Goal: Task Accomplishment & Management: Manage account settings

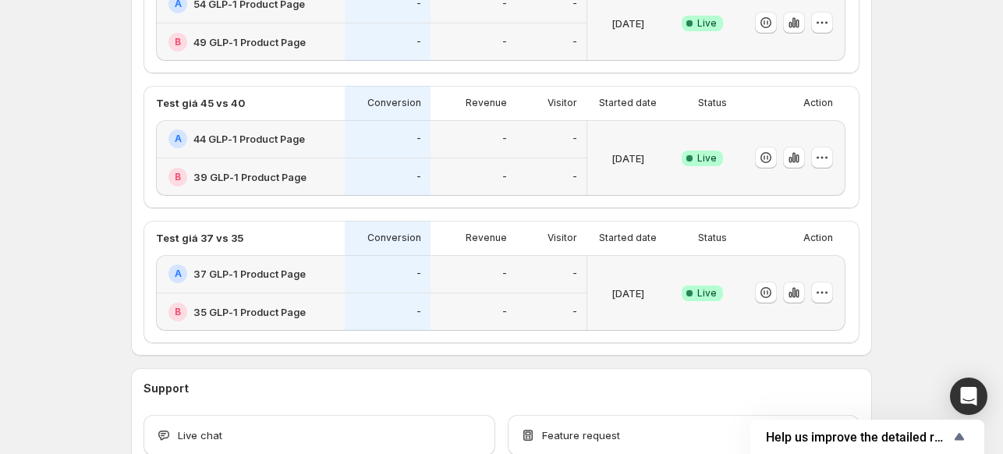
scroll to position [397, 0]
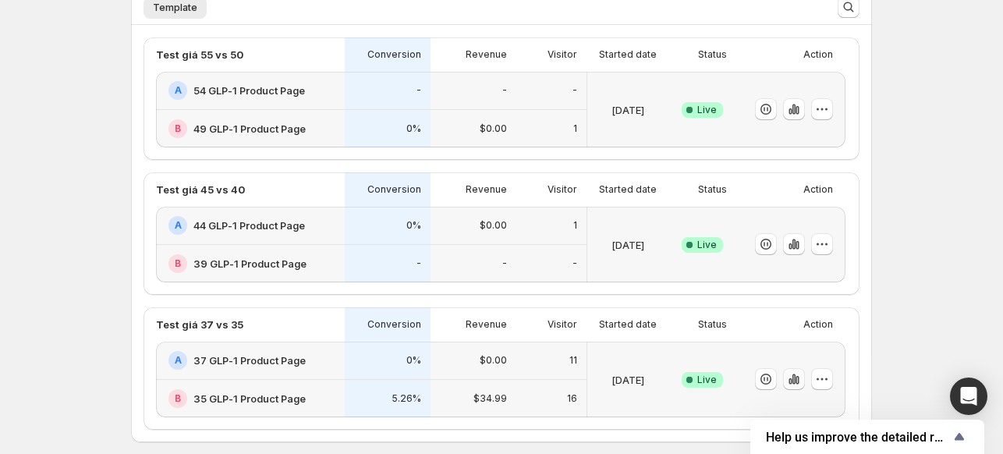
click at [794, 378] on icon "button" at bounding box center [794, 379] width 16 height 16
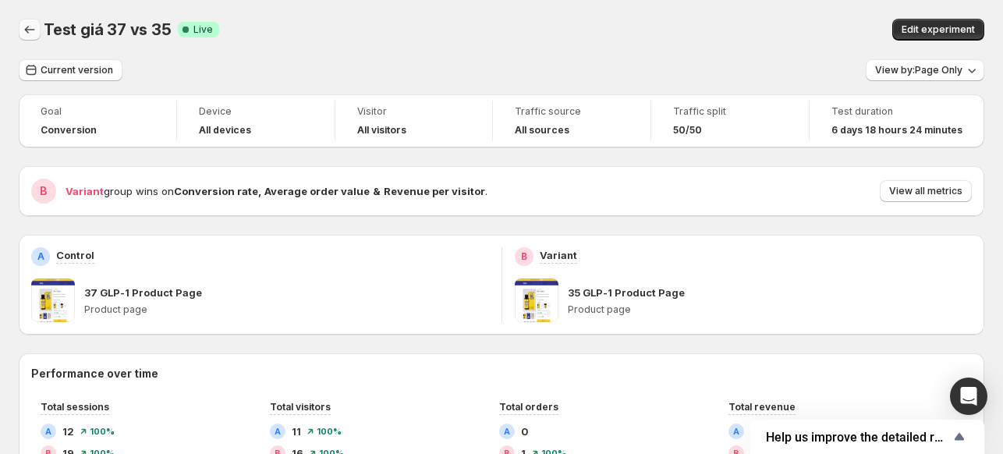
click at [29, 34] on icon "Back" at bounding box center [30, 30] width 16 height 16
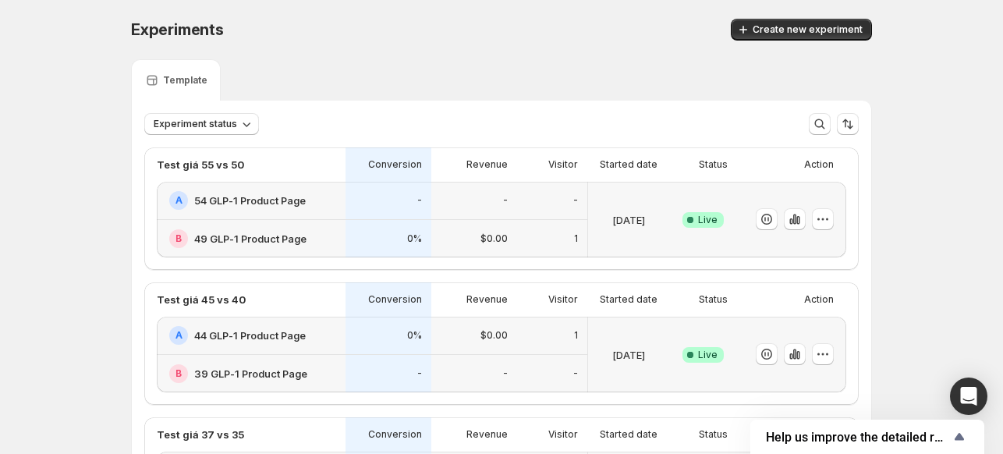
scroll to position [156, 0]
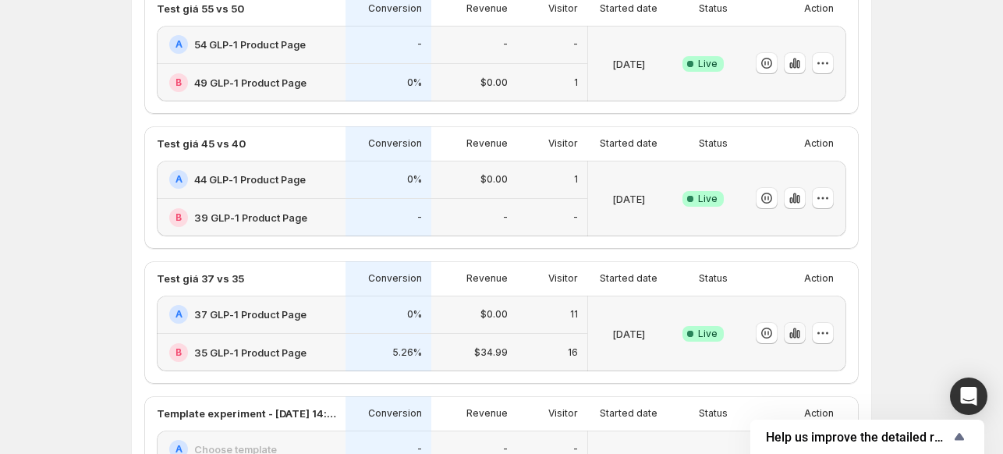
click at [799, 333] on icon "button" at bounding box center [797, 334] width 3 height 9
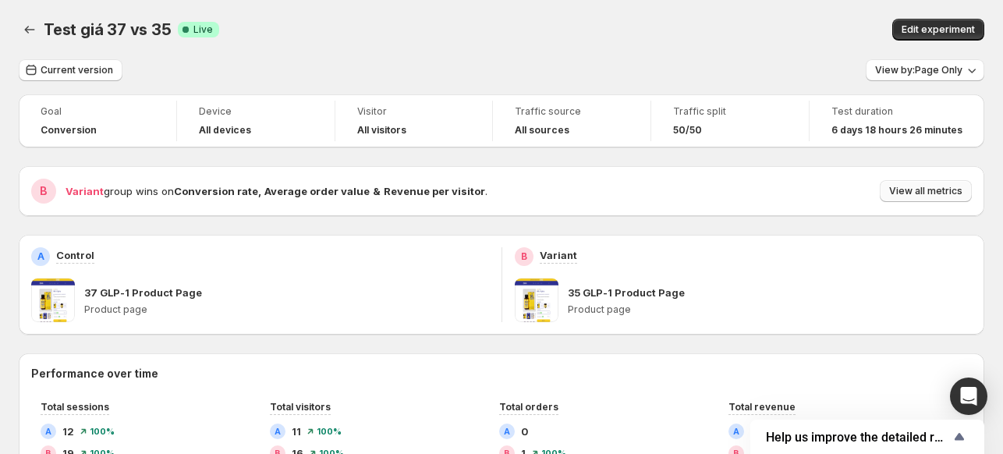
click at [933, 186] on span "View all metrics" at bounding box center [925, 191] width 73 height 12
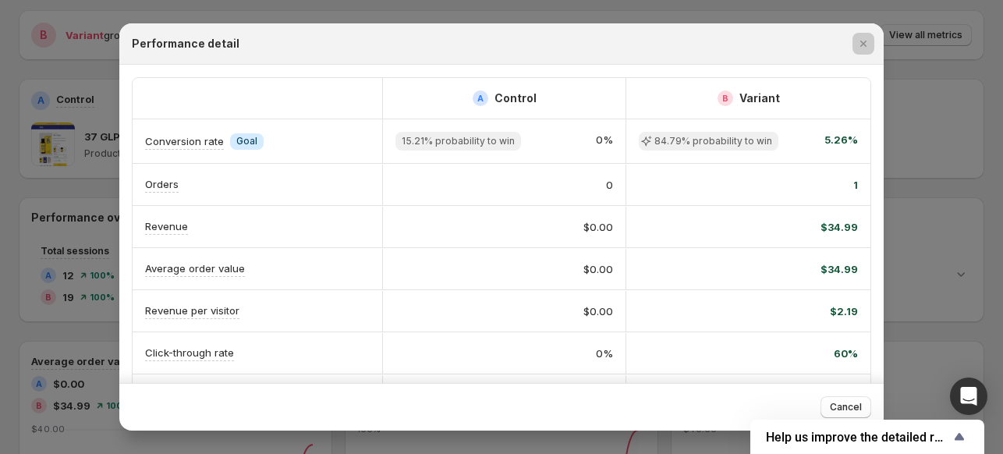
click at [69, 130] on div at bounding box center [501, 227] width 1003 height 454
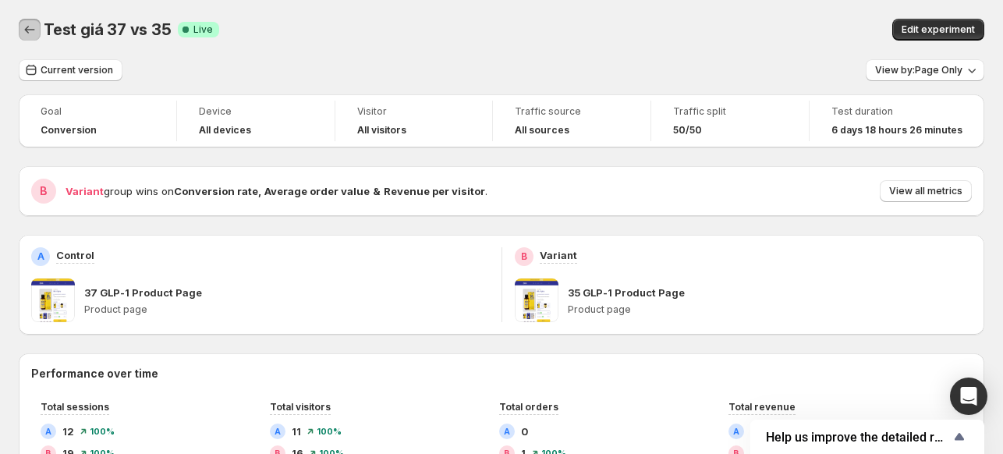
click at [23, 31] on icon "Back" at bounding box center [30, 30] width 16 height 16
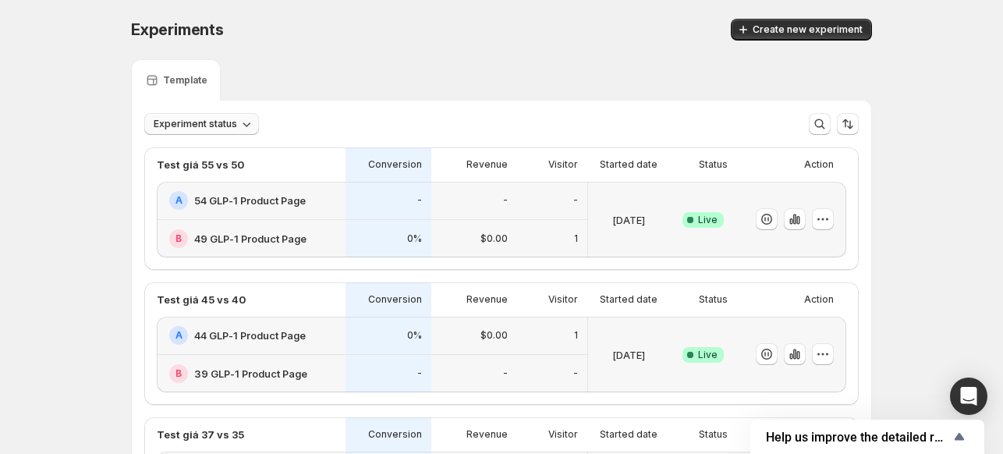
click at [237, 124] on span "Experiment status" at bounding box center [195, 124] width 83 height 12
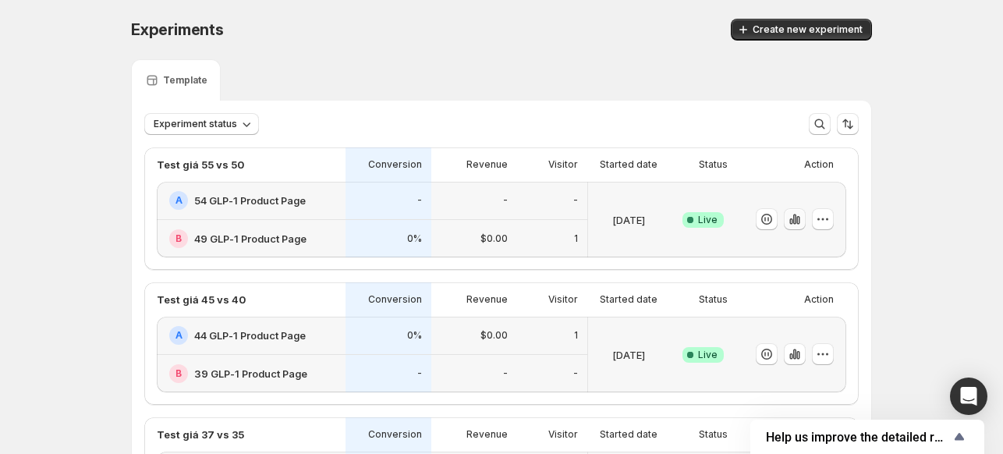
click at [792, 222] on icon "button" at bounding box center [795, 219] width 16 height 16
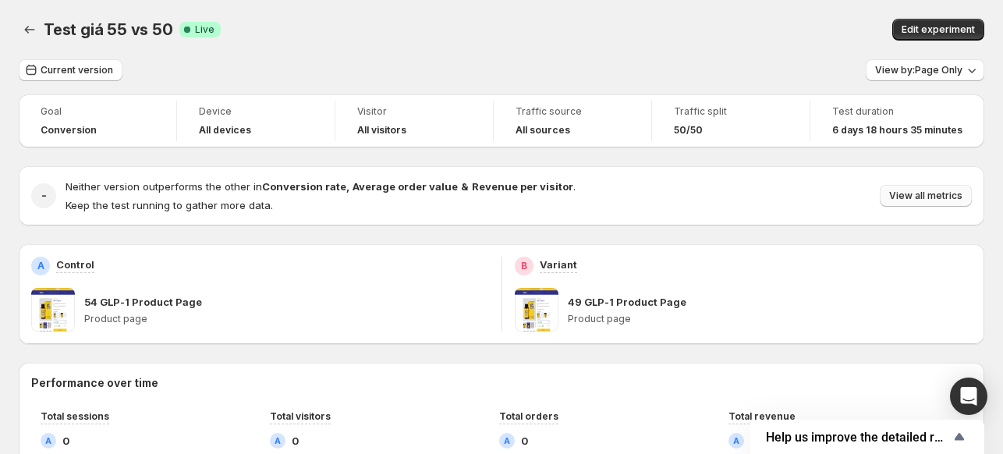
click at [930, 195] on span "View all metrics" at bounding box center [925, 196] width 73 height 12
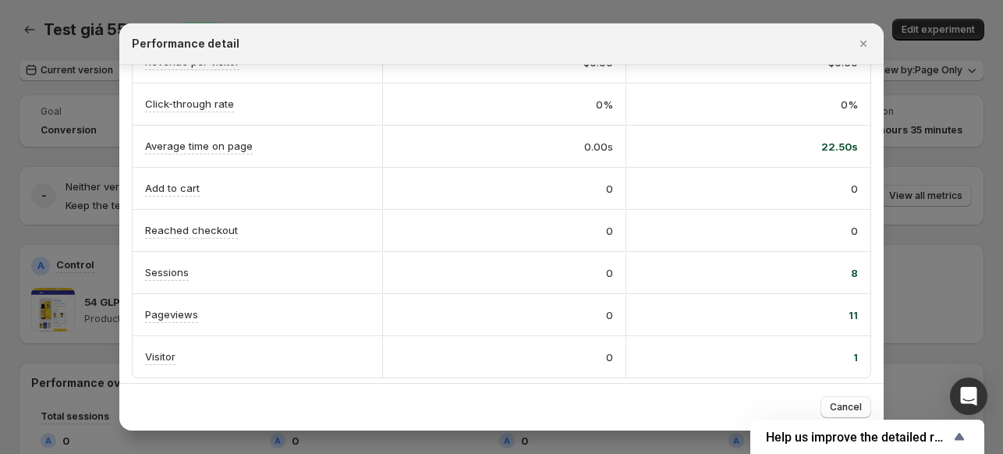
scroll to position [250, 0]
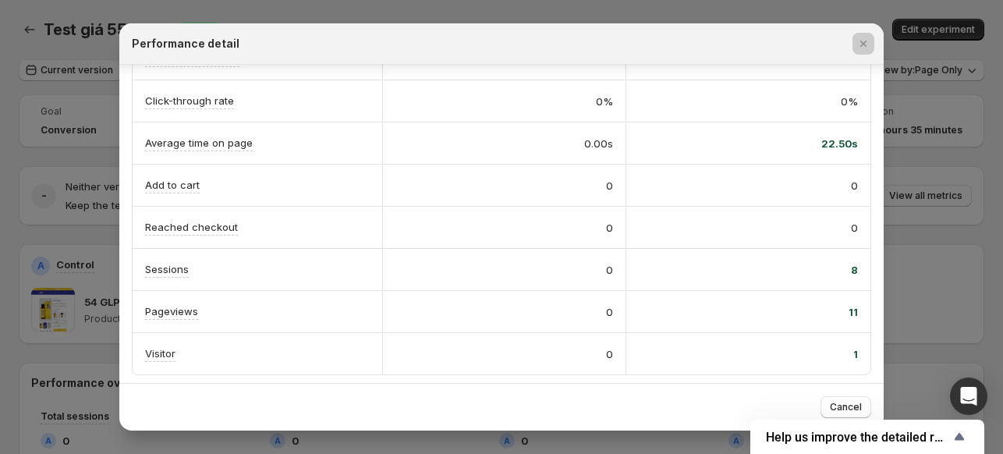
click at [953, 157] on div at bounding box center [501, 227] width 1003 height 454
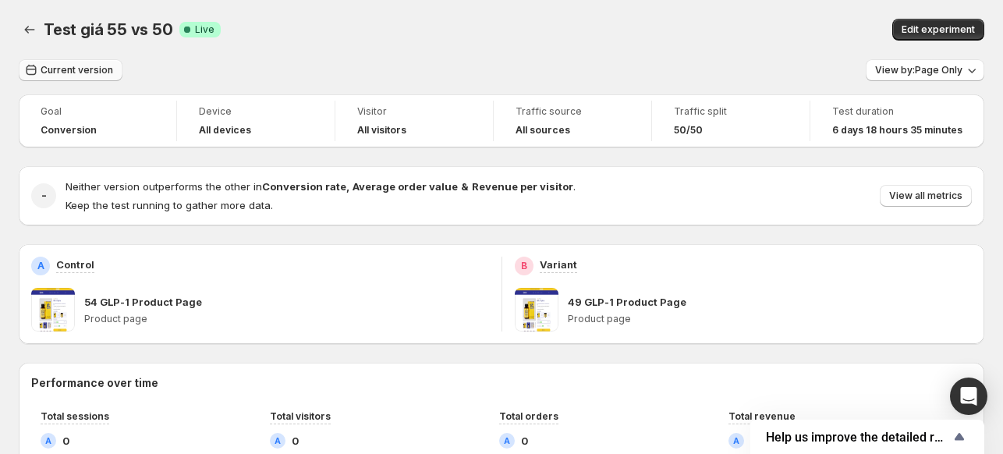
click at [58, 70] on span "Current version" at bounding box center [77, 70] width 73 height 12
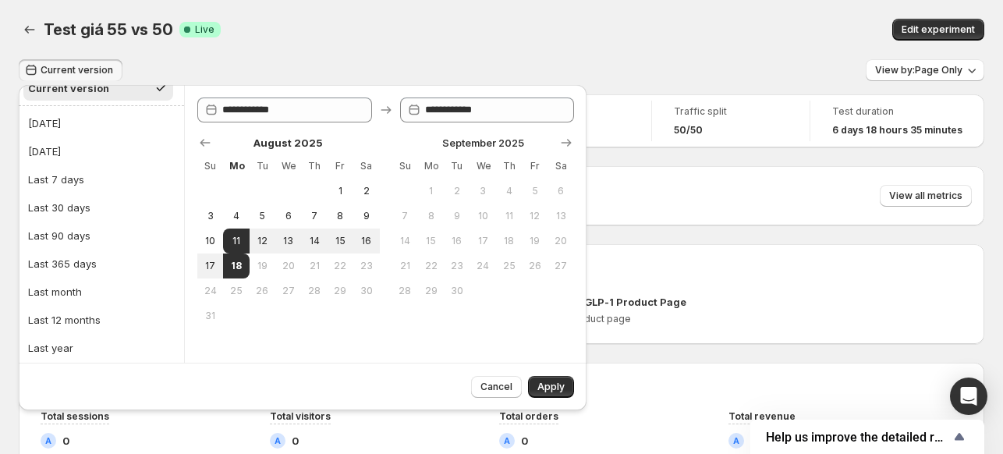
scroll to position [40, 0]
click at [83, 339] on button "Last year" at bounding box center [101, 345] width 156 height 25
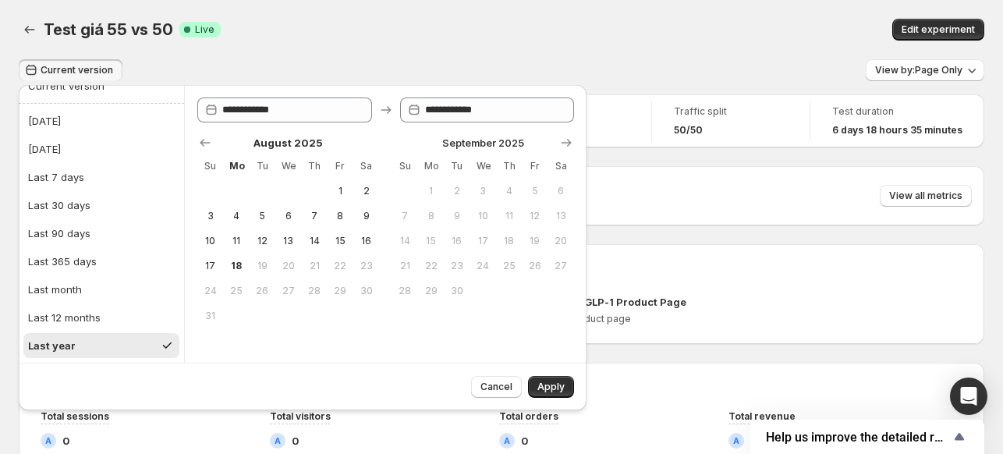
type input "**********"
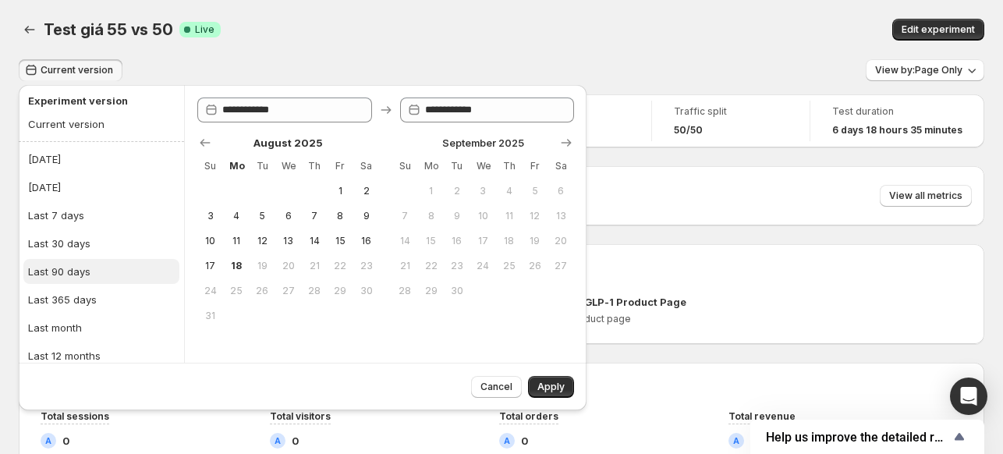
scroll to position [0, 0]
click at [90, 121] on div "Current version" at bounding box center [66, 126] width 76 height 16
type input "**********"
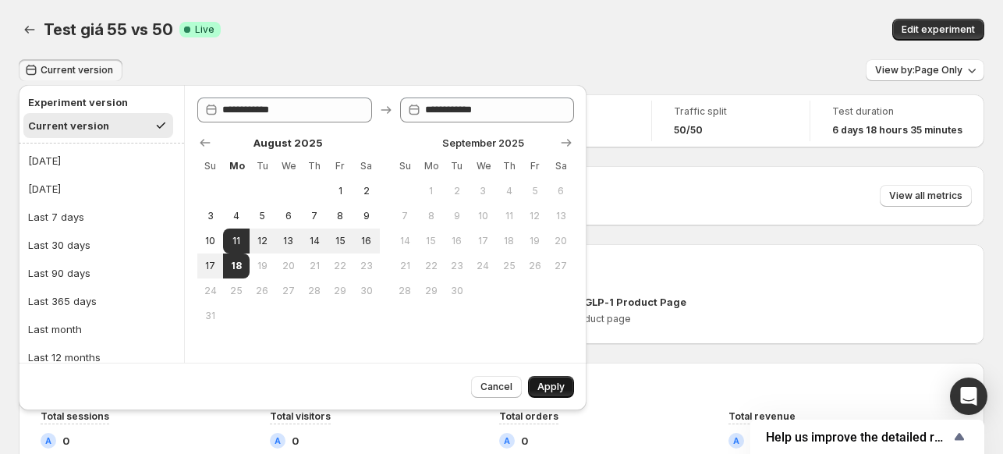
click at [558, 381] on span "Apply" at bounding box center [550, 387] width 27 height 12
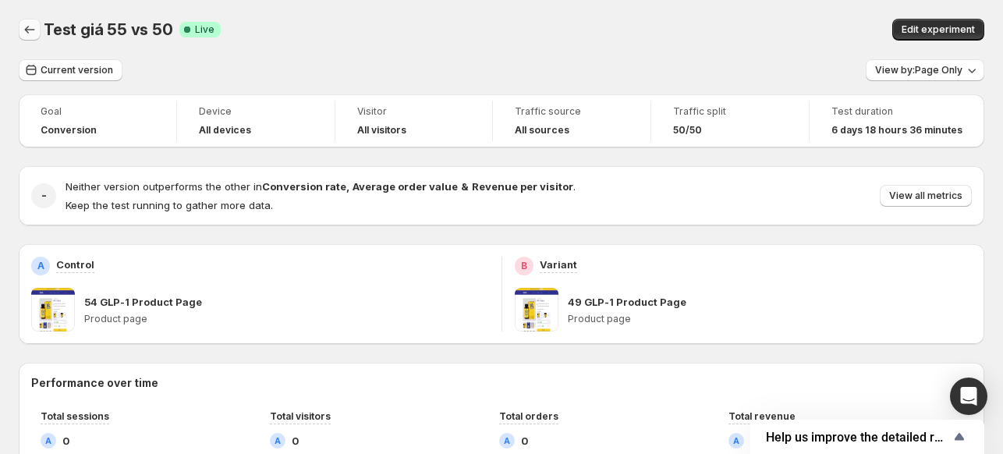
click at [21, 27] on button "Back" at bounding box center [30, 30] width 22 height 22
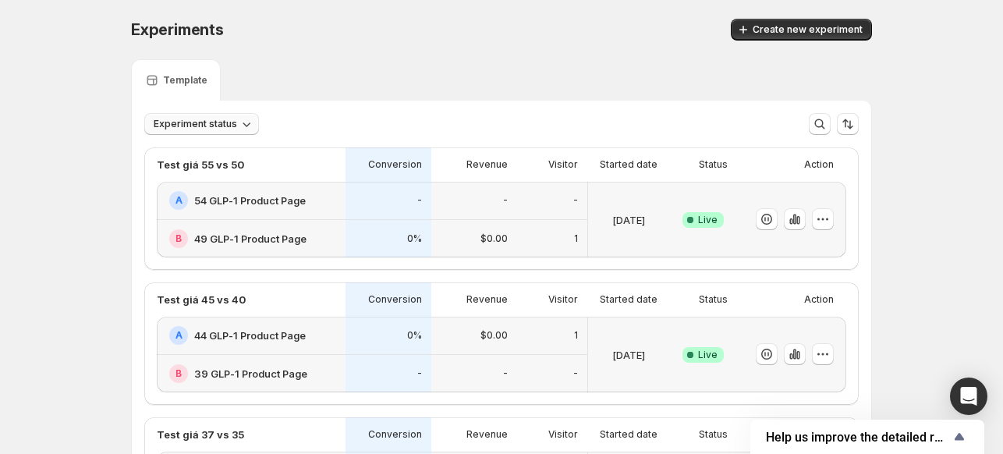
click at [243, 114] on button "Experiment status" at bounding box center [201, 124] width 115 height 22
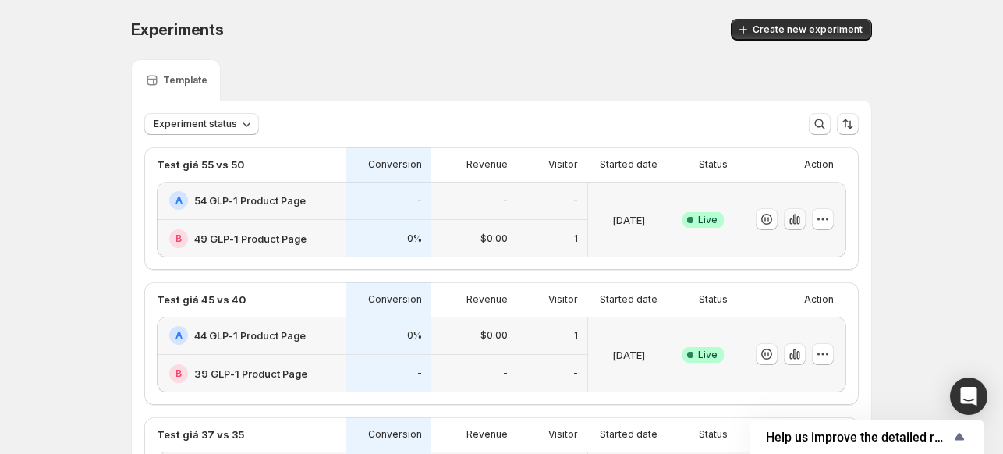
click at [796, 216] on icon "button" at bounding box center [794, 219] width 3 height 10
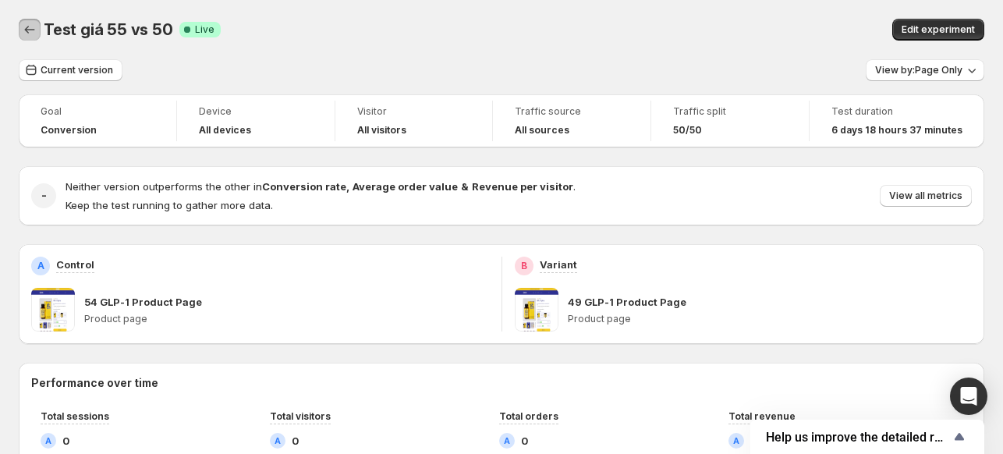
click at [37, 37] on button "Back" at bounding box center [30, 30] width 22 height 22
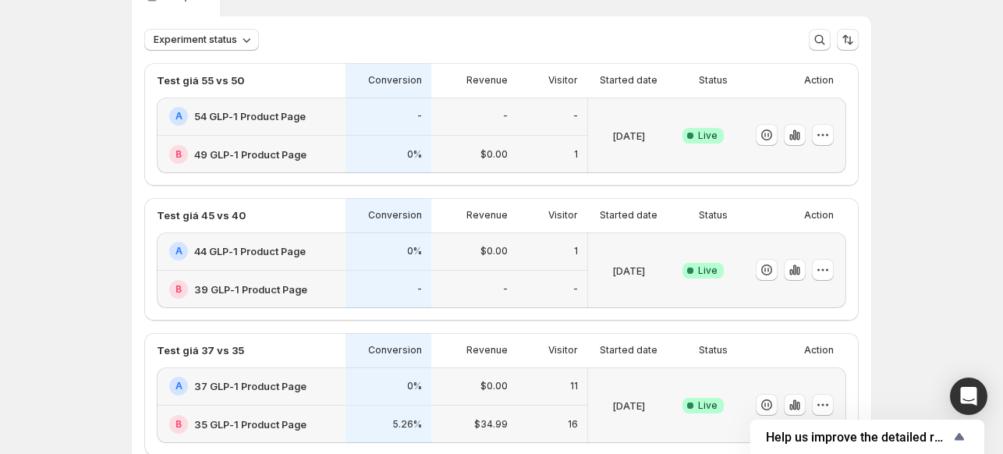
scroll to position [156, 0]
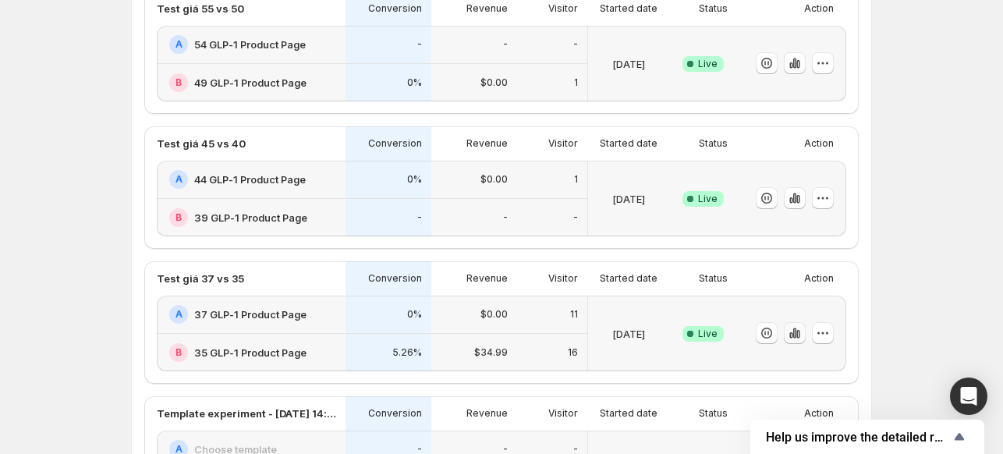
click at [796, 331] on icon "button" at bounding box center [794, 333] width 3 height 10
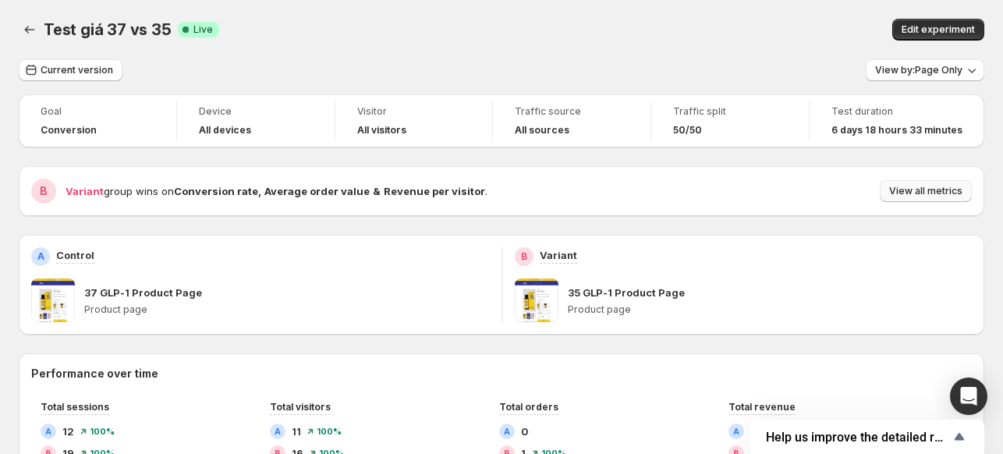
click at [913, 187] on span "View all metrics" at bounding box center [925, 191] width 73 height 12
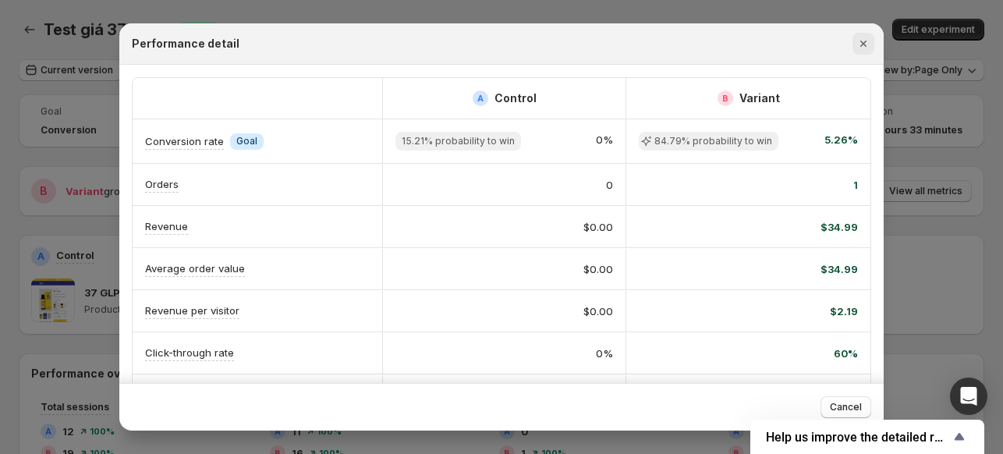
click at [867, 43] on icon "Close" at bounding box center [864, 44] width 16 height 16
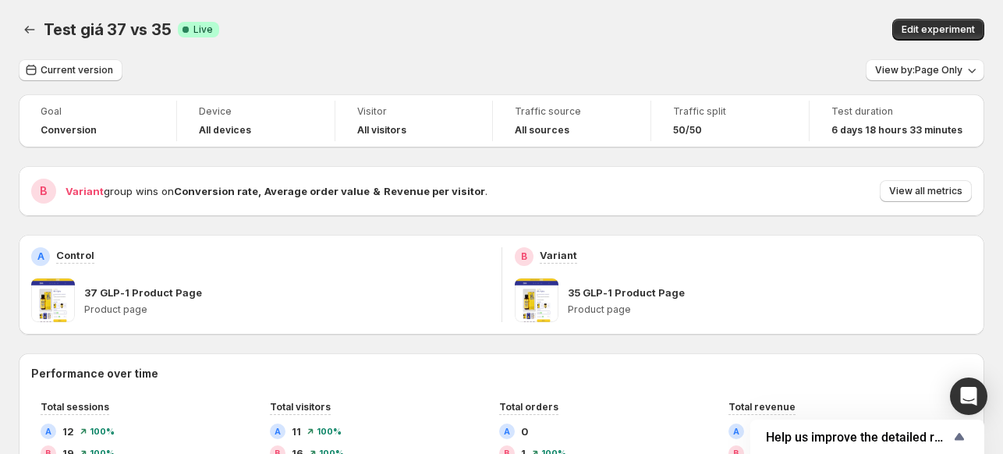
click at [930, 176] on div "B Variant group wins on Conversion rate , Average order value & Revenue per vis…" at bounding box center [501, 191] width 965 height 50
click at [937, 188] on span "View all metrics" at bounding box center [925, 191] width 73 height 12
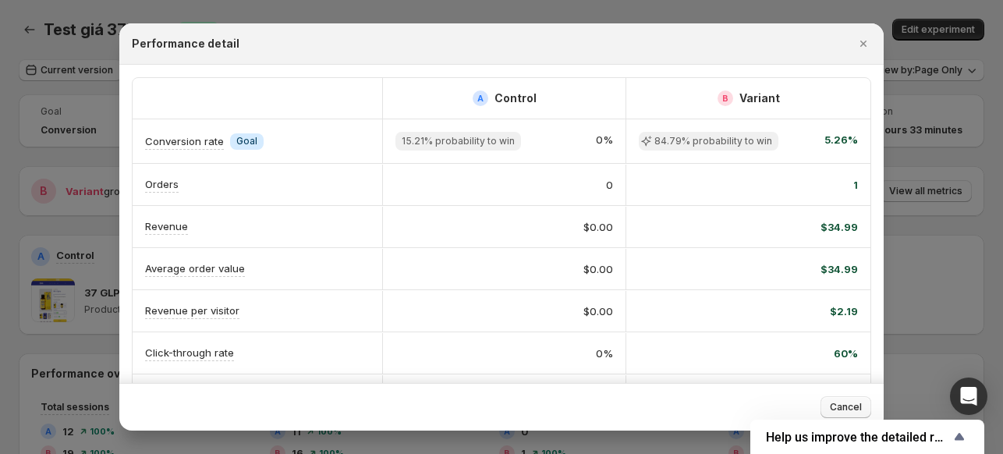
click at [858, 405] on span "Cancel" at bounding box center [846, 407] width 32 height 12
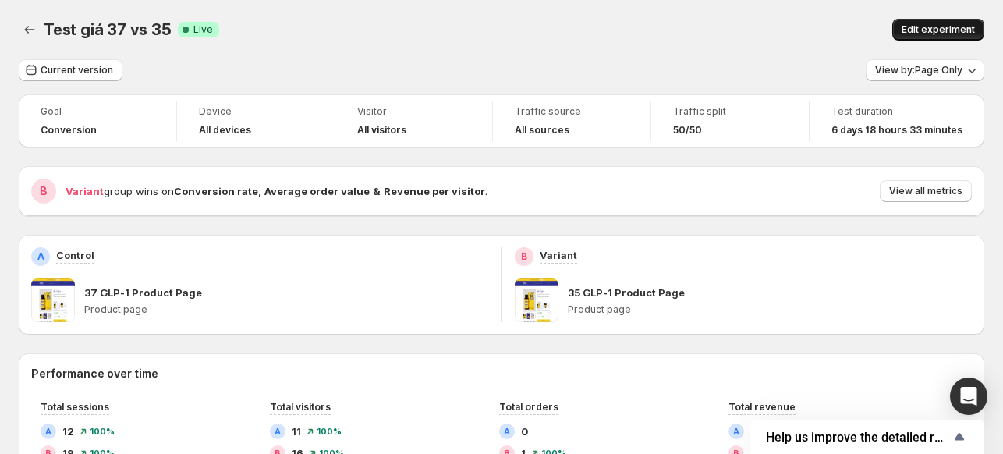
drag, startPoint x: 930, startPoint y: 27, endPoint x: 923, endPoint y: 37, distance: 11.2
click at [923, 37] on button "Edit experiment" at bounding box center [938, 30] width 92 height 22
click at [939, 27] on span "Edit experiment" at bounding box center [938, 29] width 73 height 12
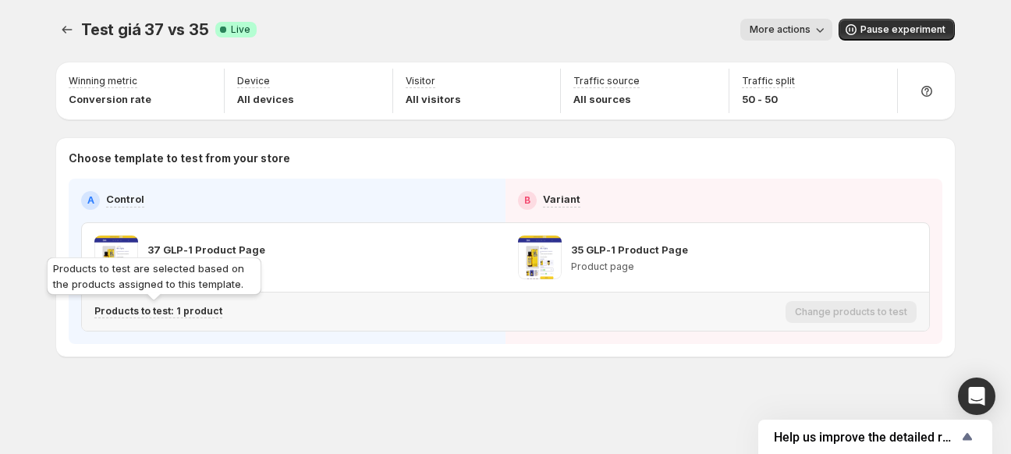
click at [156, 314] on p "Products to test: 1 product" at bounding box center [158, 311] width 128 height 12
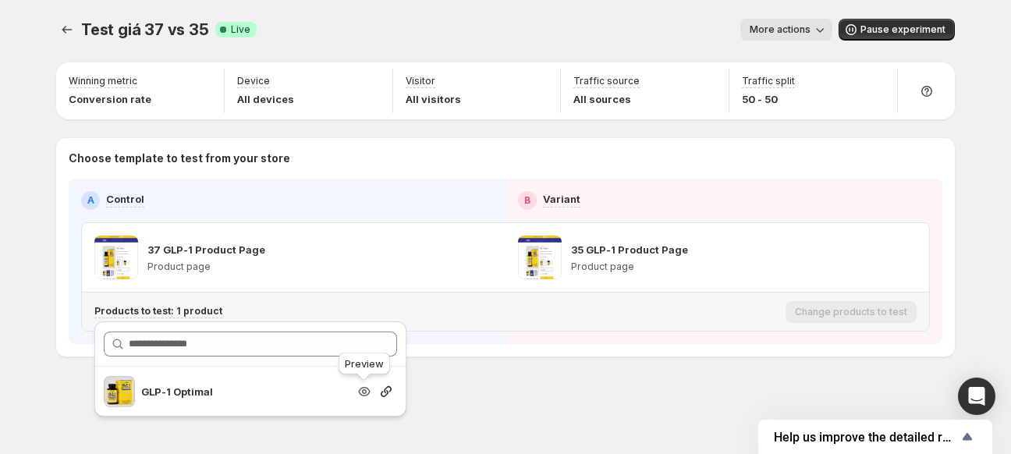
click at [367, 391] on icon "Search for and select a customer segment" at bounding box center [364, 392] width 16 height 16
